Goal: Download file/media

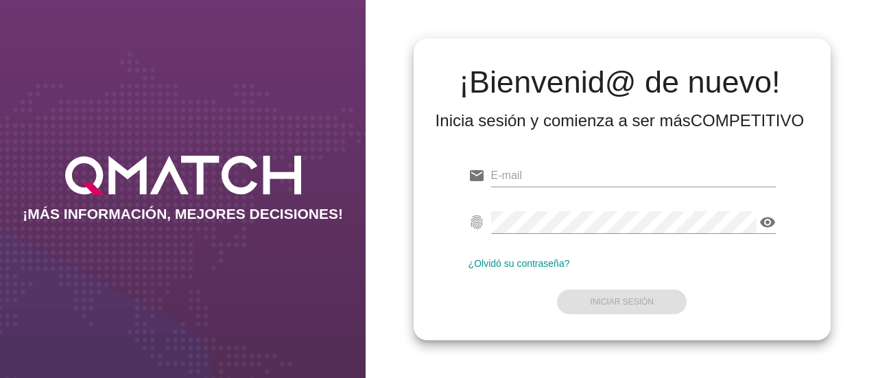
click at [666, 158] on div "email" at bounding box center [621, 178] width 307 height 44
click at [640, 179] on input "email" at bounding box center [633, 176] width 285 height 22
paste input "osvaldo.gonzalezaviles@cencosud.cl"
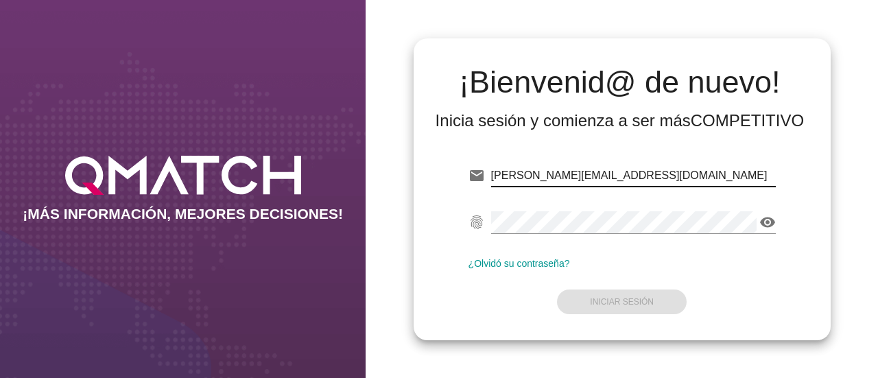
type input "osvaldo.gonzalezaviles@cencosud.cl"
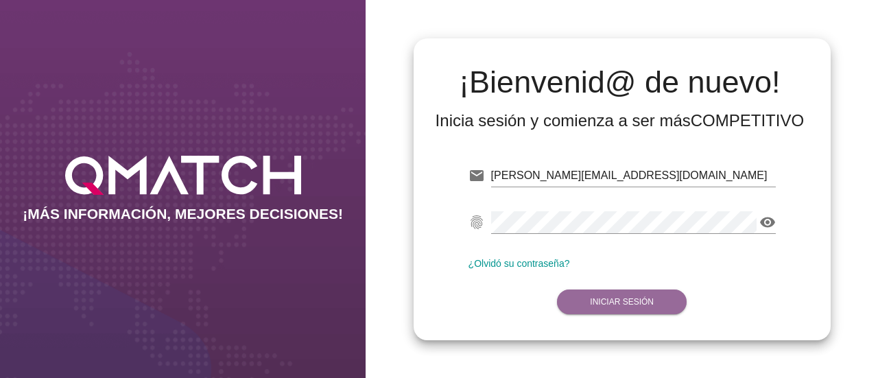
click at [609, 300] on strong "Iniciar Sesión" at bounding box center [622, 302] width 64 height 10
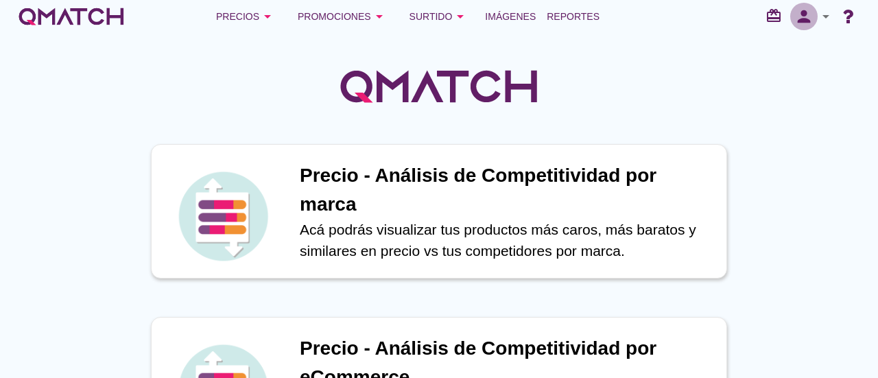
click at [806, 13] on icon "person" at bounding box center [803, 16] width 27 height 19
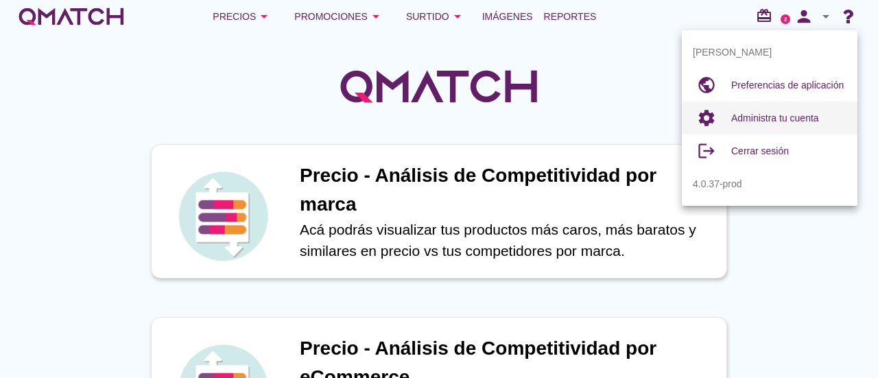
click at [806, 119] on span "Administra tu cuenta" at bounding box center [775, 117] width 88 height 11
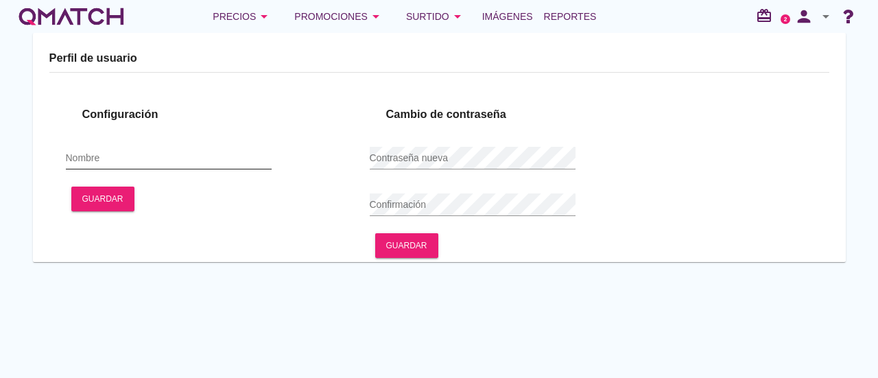
type input "Osvaldo González"
click at [233, 164] on input "Osvaldo González" at bounding box center [169, 158] width 206 height 22
click at [226, 153] on input "Osvaldo González" at bounding box center [169, 158] width 206 height 22
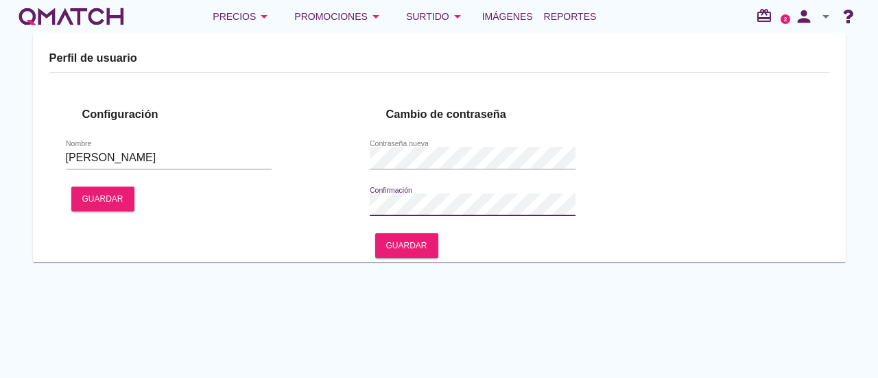
click at [410, 230] on div "Cambio de contraseña Contraseña nueva Confirmación Guardar" at bounding box center [505, 175] width 271 height 173
click at [409, 240] on b "Guardar" at bounding box center [406, 245] width 41 height 12
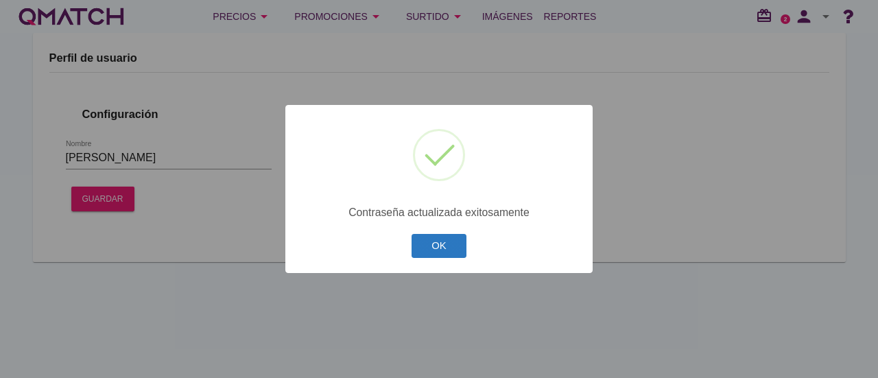
click at [439, 243] on button "OK" at bounding box center [439, 246] width 56 height 24
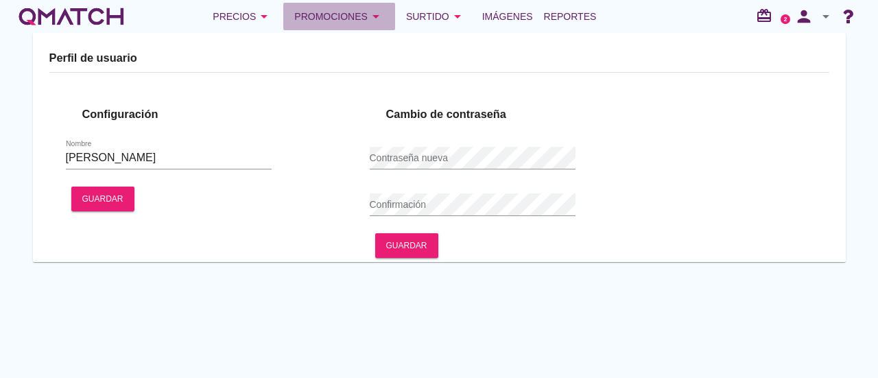
click at [372, 12] on icon "arrow_drop_down" at bounding box center [375, 16] width 16 height 16
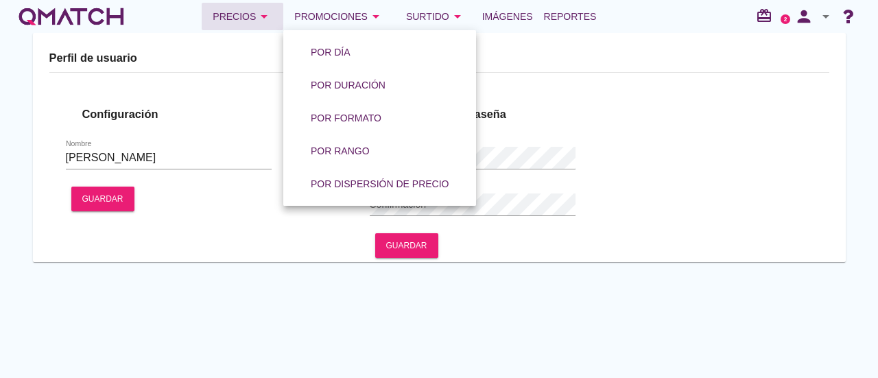
click at [241, 13] on div "Precios arrow_drop_down" at bounding box center [243, 16] width 60 height 16
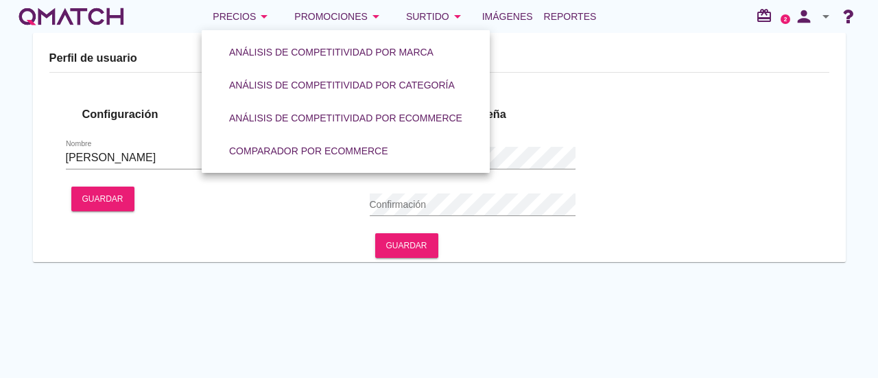
click at [112, 25] on div "white-qmatch-logo" at bounding box center [71, 16] width 110 height 27
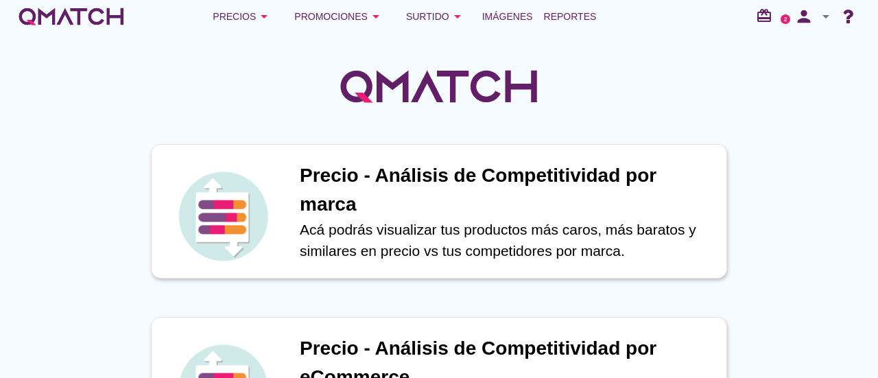
click at [171, 119] on div at bounding box center [439, 79] width 878 height 92
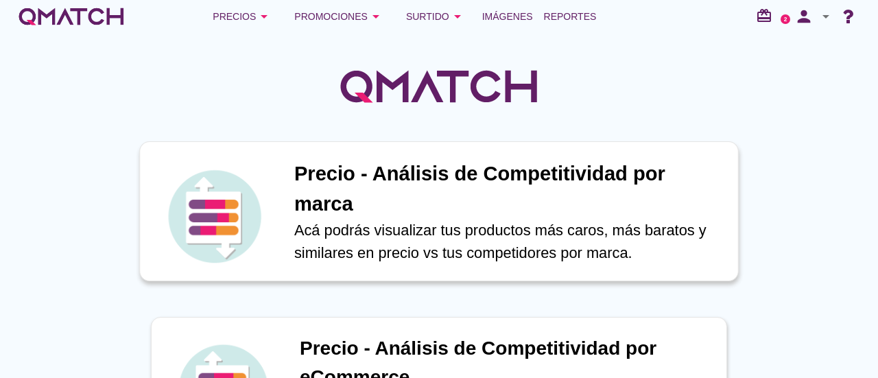
click at [337, 205] on h1 "Precio - Análisis de Competitividad por marca" at bounding box center [508, 189] width 429 height 60
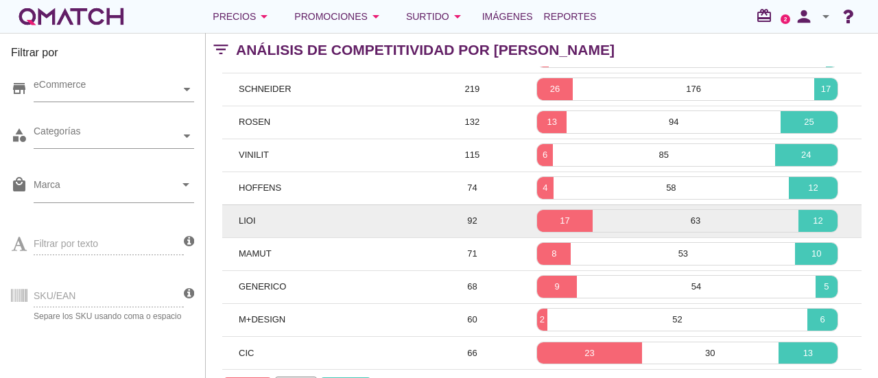
scroll to position [172, 0]
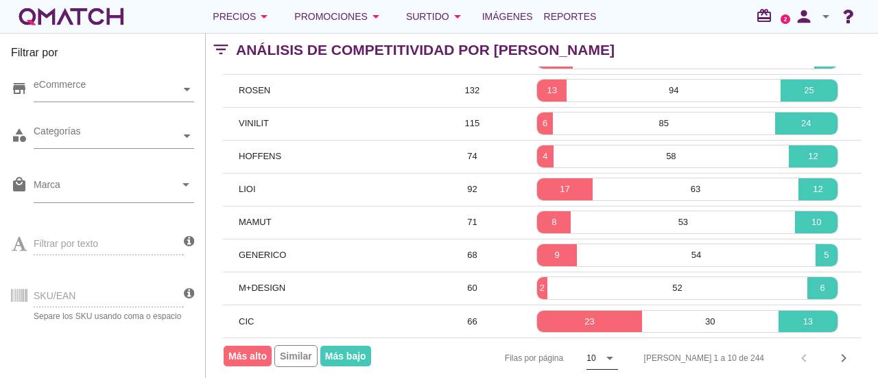
click at [618, 351] on icon "arrow_drop_down" at bounding box center [609, 358] width 16 height 16
click at [653, 348] on div "50" at bounding box center [651, 347] width 29 height 16
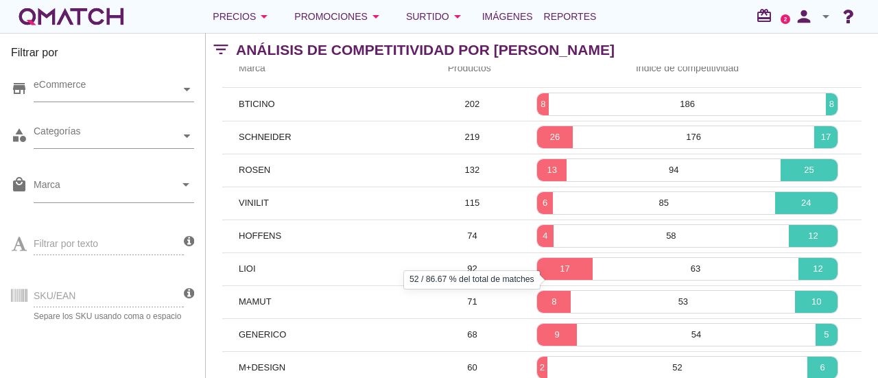
scroll to position [0, 0]
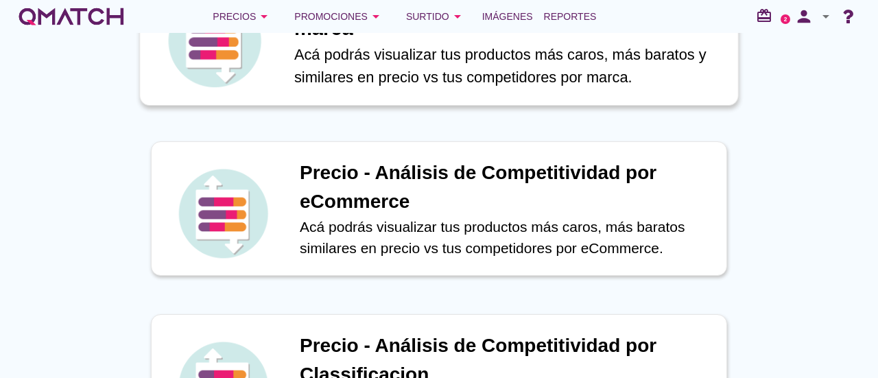
scroll to position [177, 0]
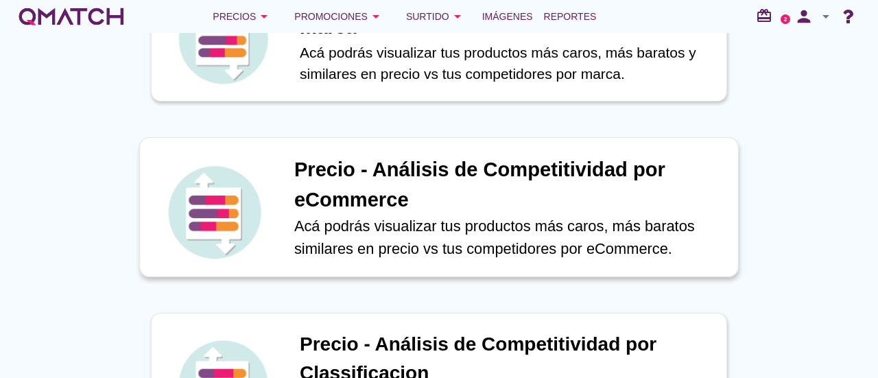
click at [468, 217] on p "Acá podrás visualizar tus productos más caros, más baratos similares en precio …" at bounding box center [508, 237] width 429 height 45
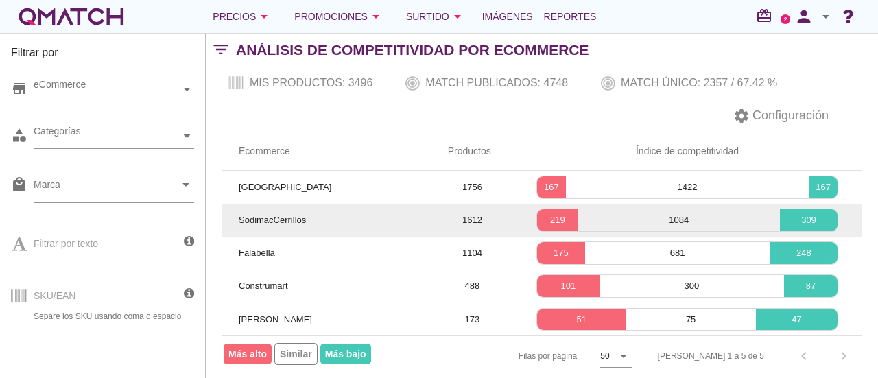
click at [440, 223] on td "1612" at bounding box center [472, 220] width 82 height 33
click at [549, 212] on div "219" at bounding box center [557, 220] width 40 height 22
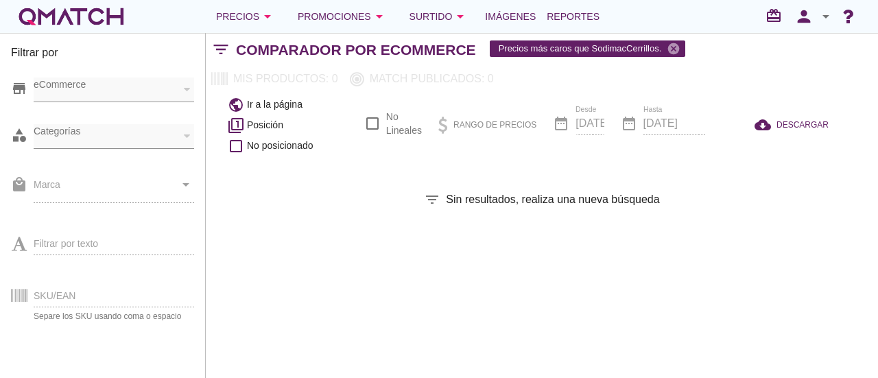
checkbox input "false"
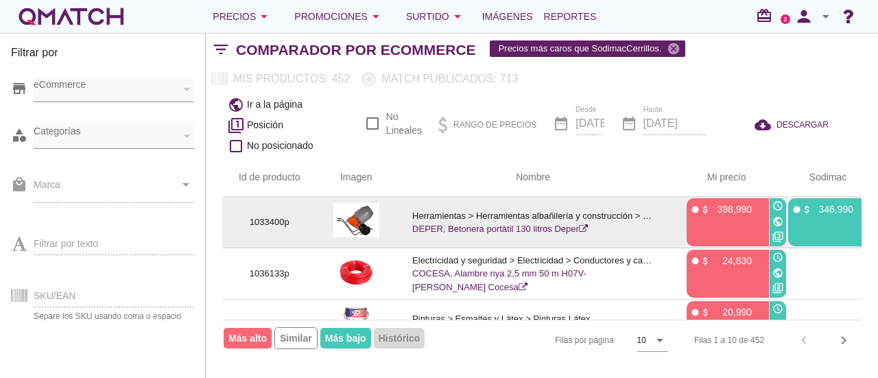
click at [500, 228] on link "DEPER, Betonera portátil 130 litros Deper" at bounding box center [500, 229] width 176 height 10
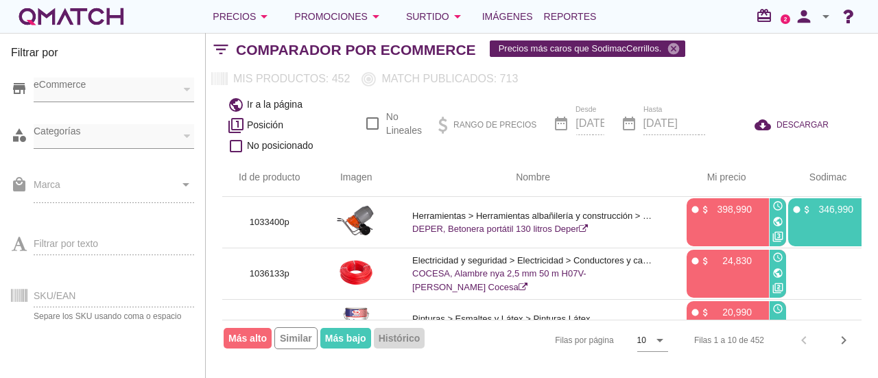
click at [78, 18] on div "white-qmatch-logo" at bounding box center [71, 16] width 110 height 27
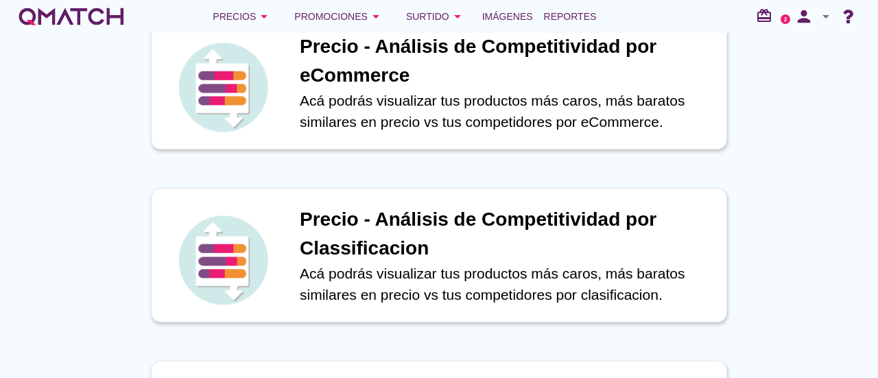
scroll to position [302, 0]
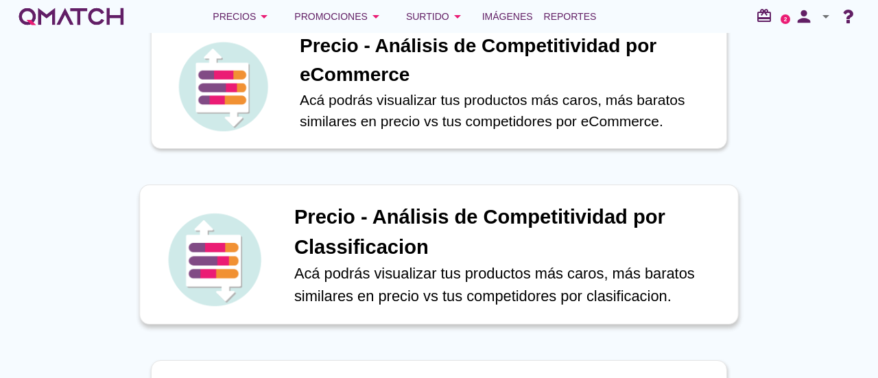
click at [426, 217] on h1 "Precio - Análisis de Competitividad por Classificacion" at bounding box center [508, 232] width 429 height 60
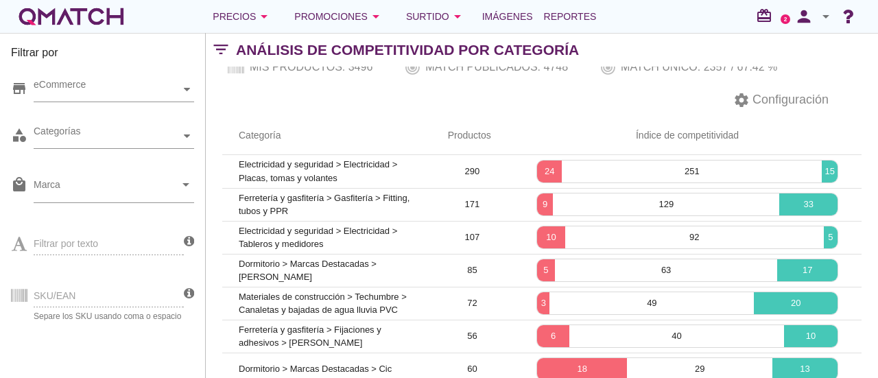
scroll to position [16, 0]
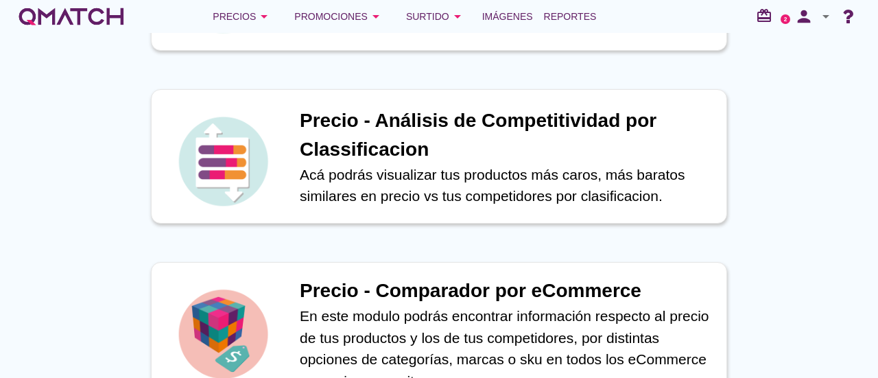
scroll to position [529, 0]
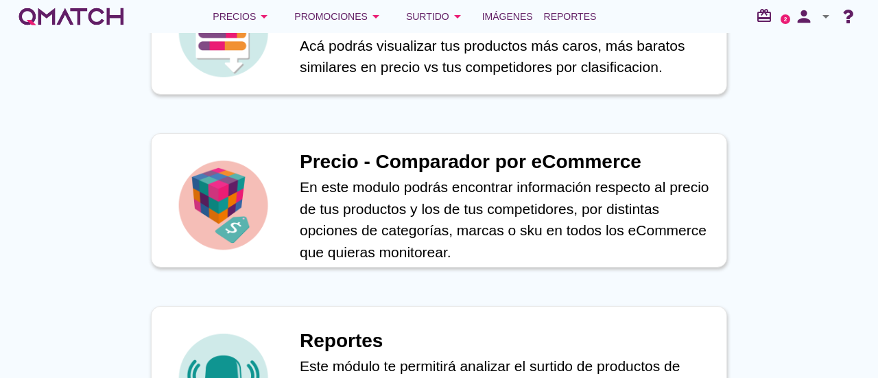
click at [352, 184] on p "En este modulo podrás encontrar información respecto al precio de tus productos…" at bounding box center [506, 219] width 413 height 86
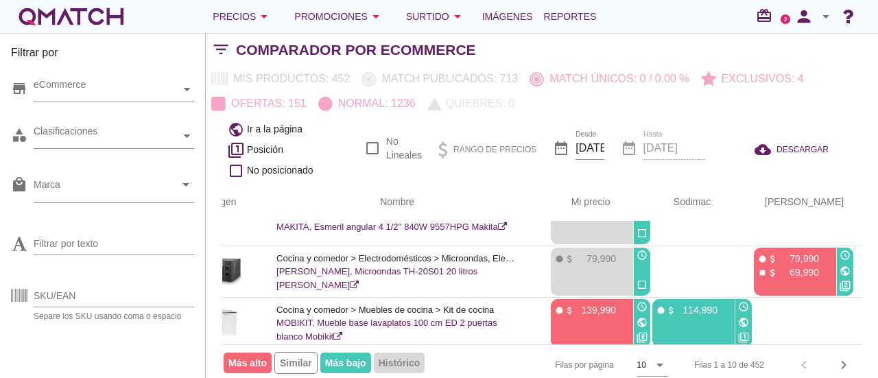
scroll to position [232, 0]
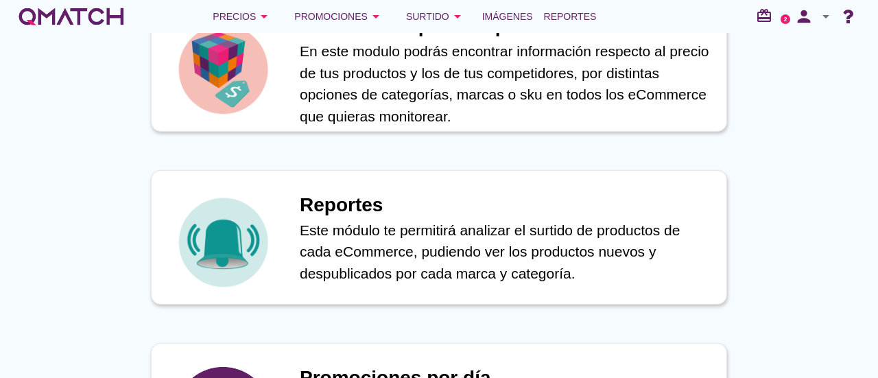
scroll to position [658, 0]
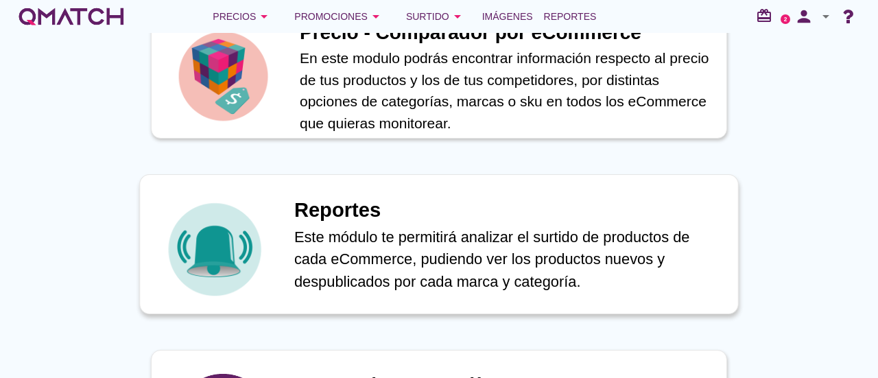
click at [304, 193] on div "Reportes Este módulo te permitirá analizar el surtido de productos de cada eCom…" at bounding box center [508, 244] width 429 height 110
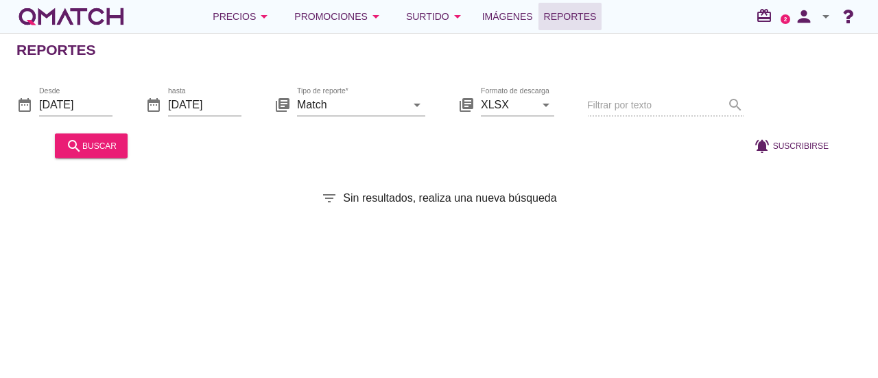
click at [684, 108] on div "Filtrar por texto search" at bounding box center [665, 105] width 156 height 47
click at [649, 106] on div "Filtrar por texto search" at bounding box center [665, 105] width 156 height 47
click at [598, 97] on div "Filtrar por texto search" at bounding box center [665, 105] width 156 height 47
click at [603, 108] on div "Filtrar por texto search" at bounding box center [665, 105] width 156 height 47
click at [112, 156] on button "search buscar" at bounding box center [91, 145] width 73 height 25
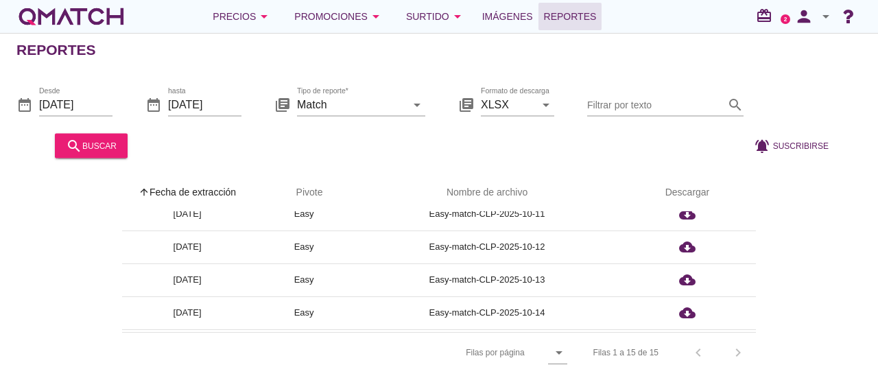
scroll to position [374, 0]
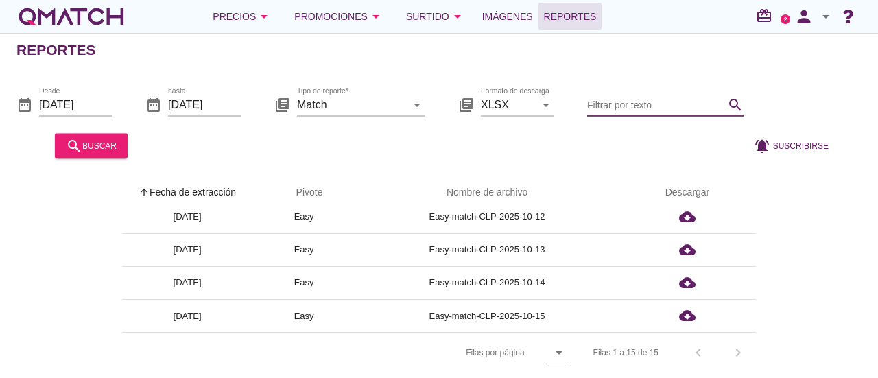
click at [604, 101] on input "Filtrar por texto" at bounding box center [655, 104] width 137 height 22
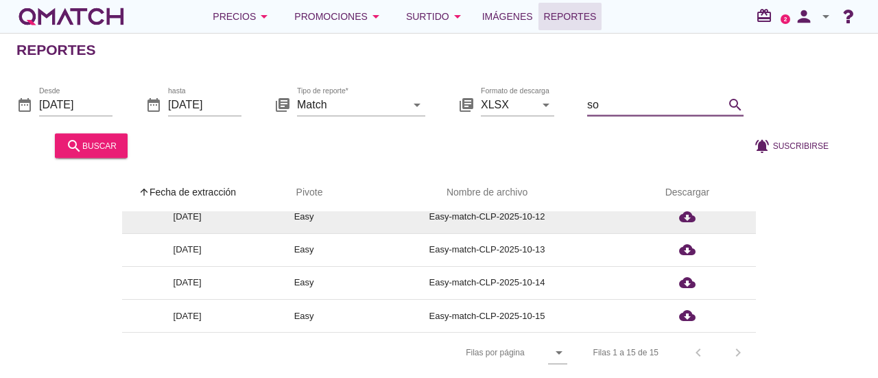
scroll to position [0, 0]
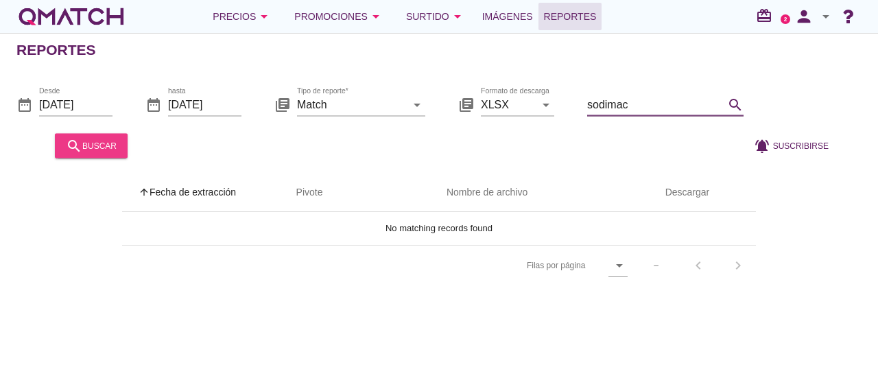
type input "sodimac"
click at [107, 148] on div "search buscar" at bounding box center [91, 145] width 51 height 16
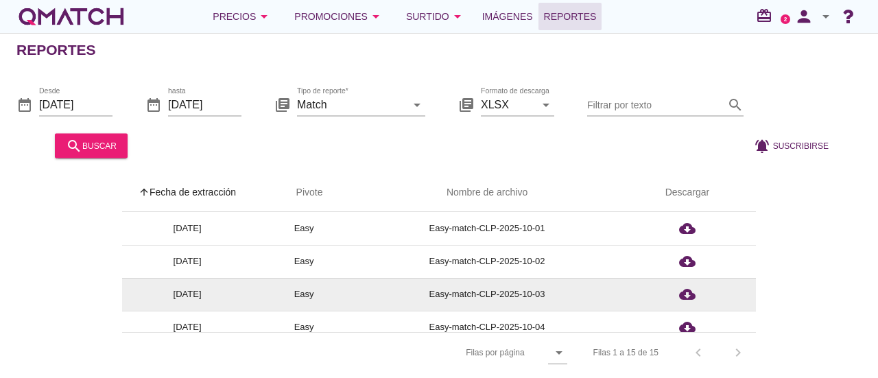
scroll to position [374, 0]
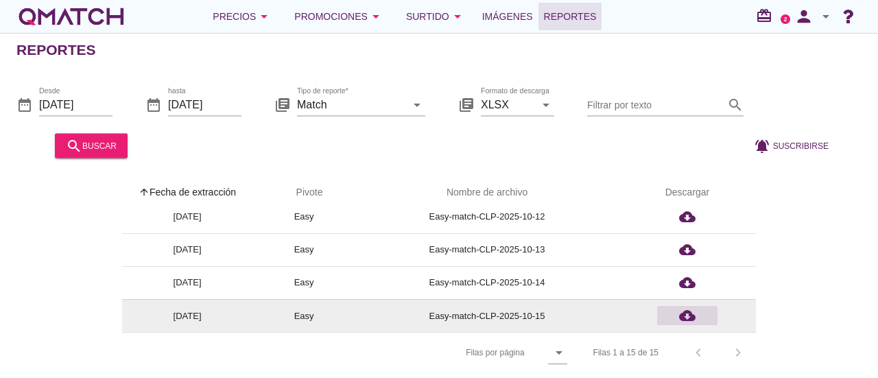
click at [694, 316] on icon "cloud_download" at bounding box center [687, 315] width 16 height 16
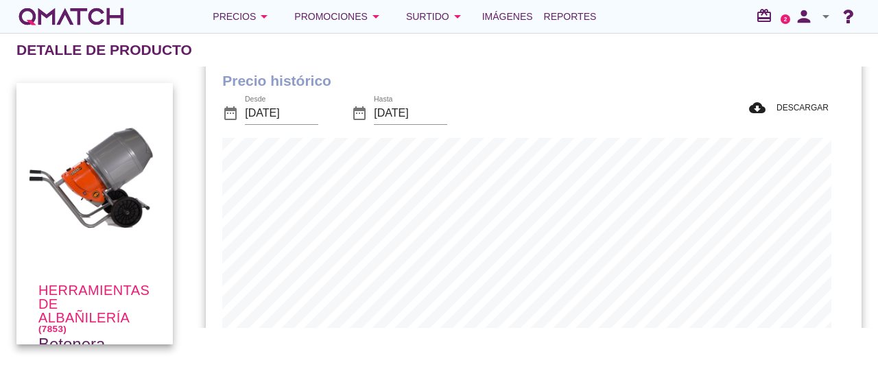
scroll to position [32, 0]
click at [273, 112] on input "2025-09-15" at bounding box center [281, 111] width 73 height 22
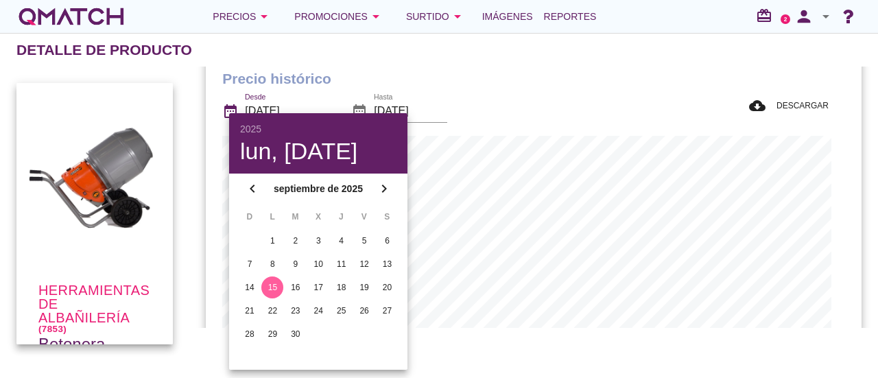
click at [270, 107] on input "2025-09-15" at bounding box center [281, 111] width 73 height 22
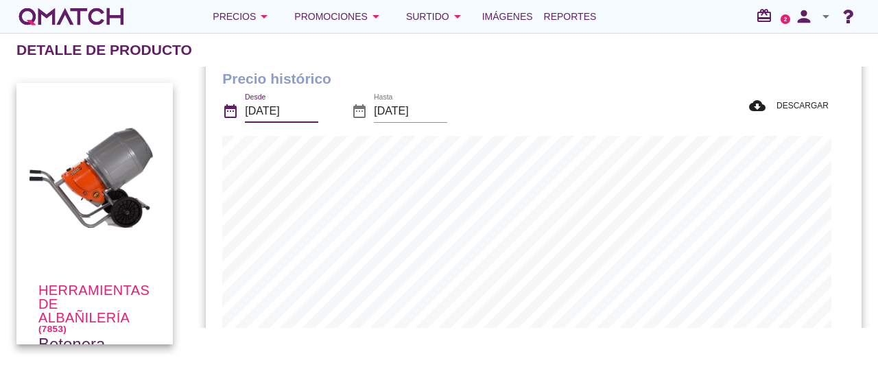
click at [267, 109] on input "2025-09-15" at bounding box center [281, 111] width 73 height 22
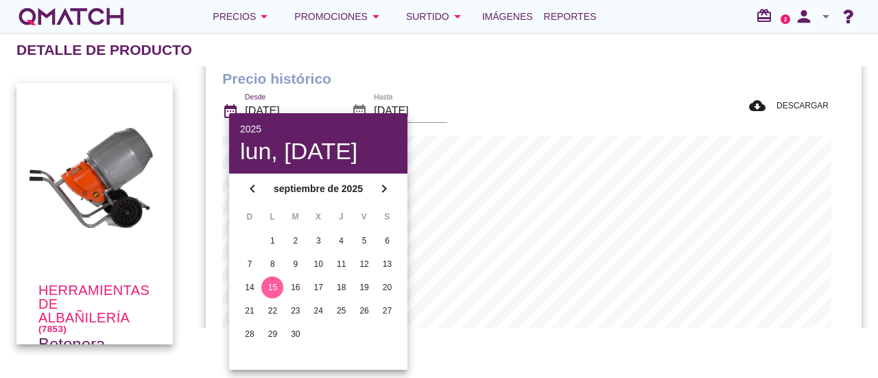
click at [245, 125] on div "2025" at bounding box center [318, 129] width 156 height 10
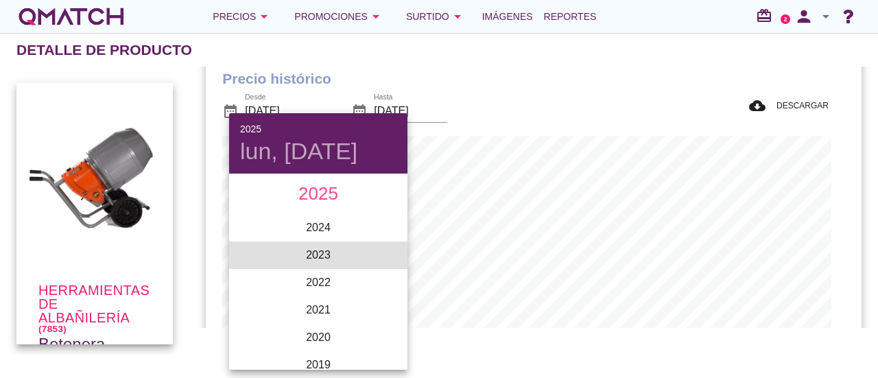
click at [329, 267] on li "2023" at bounding box center [318, 254] width 178 height 27
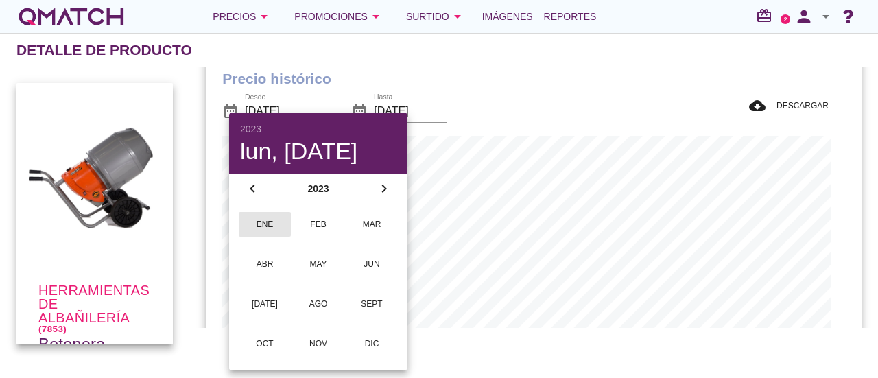
click at [276, 221] on div "ene" at bounding box center [265, 224] width 30 height 12
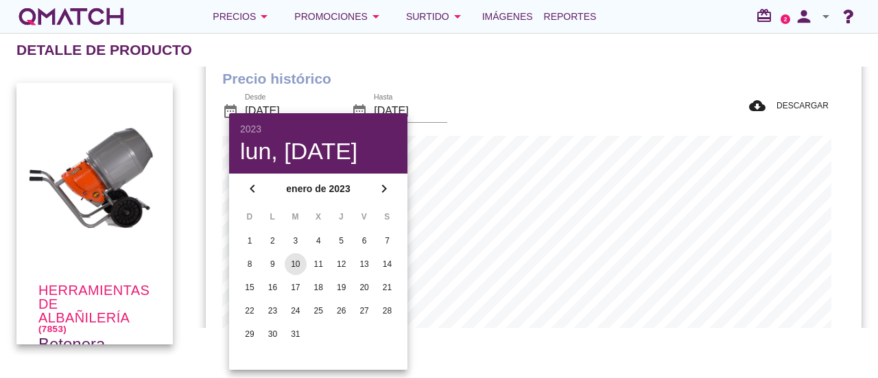
click at [300, 271] on button "10" at bounding box center [296, 264] width 22 height 22
type input "2023-01-10"
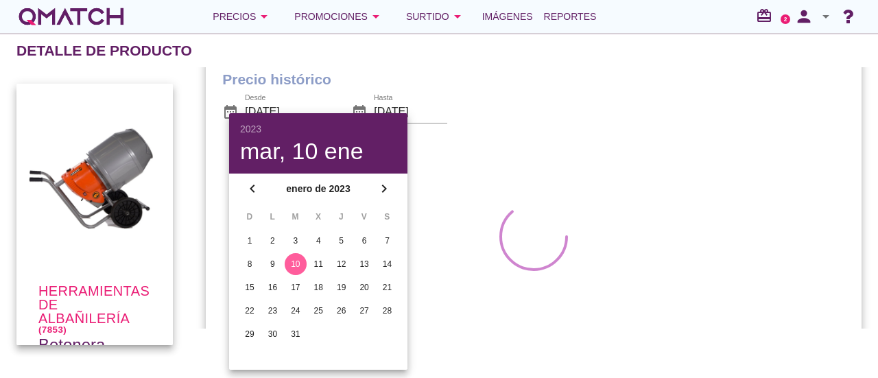
click at [535, 157] on div "Precio histórico date_range Desde 2023-01-10 date_range Hasta 2025-10-15 lens N…" at bounding box center [533, 227] width 655 height 351
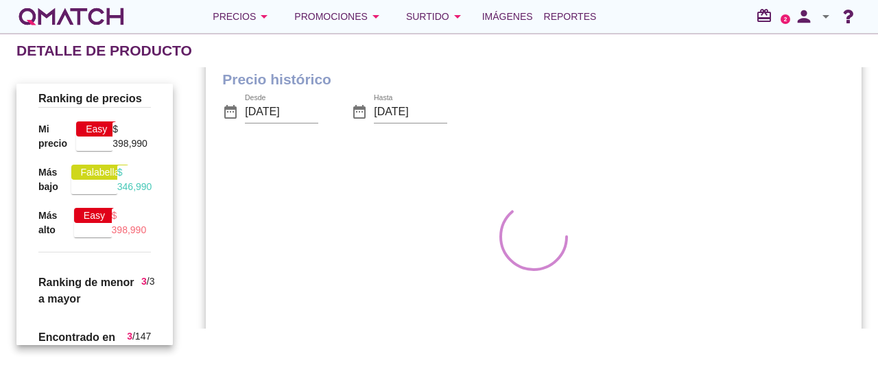
scroll to position [357, 0]
